Goal: Task Accomplishment & Management: Manage account settings

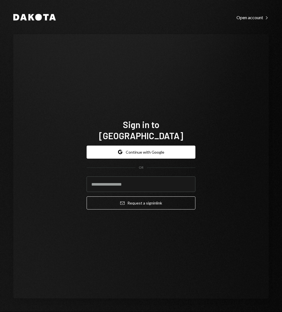
type input "**********"
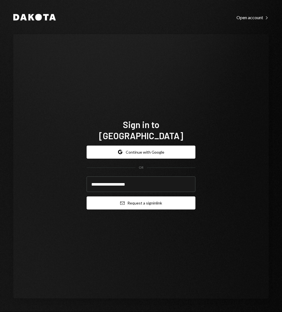
click at [137, 200] on button "Email Request a sign in link" at bounding box center [141, 202] width 109 height 13
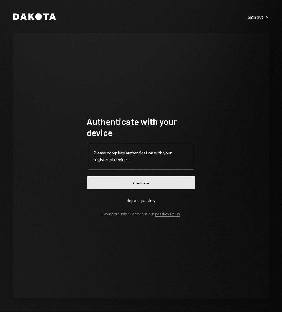
click at [150, 177] on button "Continue" at bounding box center [141, 182] width 109 height 13
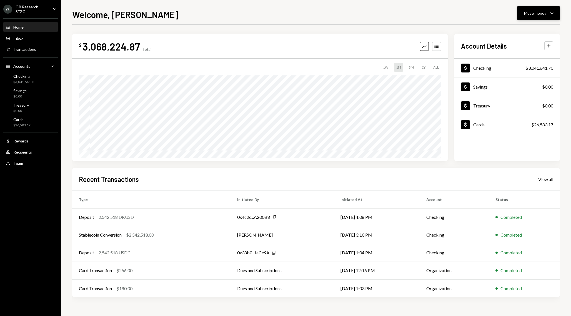
click at [282, 14] on div "Move money" at bounding box center [535, 13] width 22 height 6
click at [29, 151] on div "Recipients" at bounding box center [22, 152] width 19 height 5
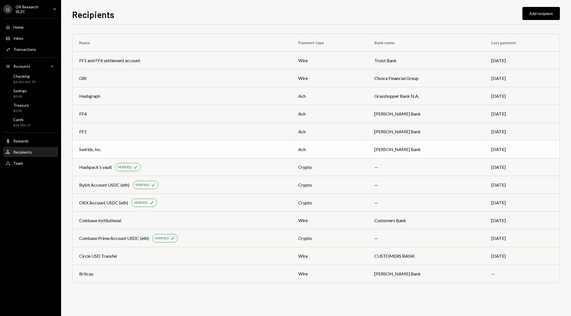
click at [217, 143] on td "Swirlds, Inc." at bounding box center [181, 150] width 219 height 18
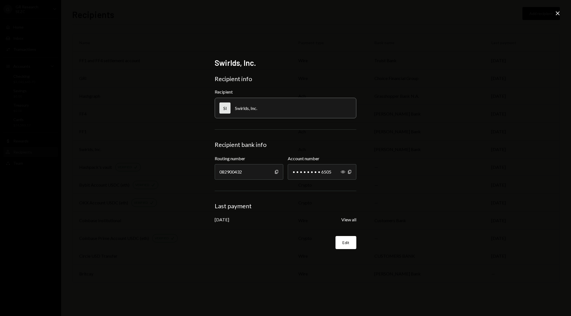
click at [282, 15] on icon "Close" at bounding box center [557, 13] width 7 height 7
